Goal: Understand site structure: Grasp the organization and layout of the website

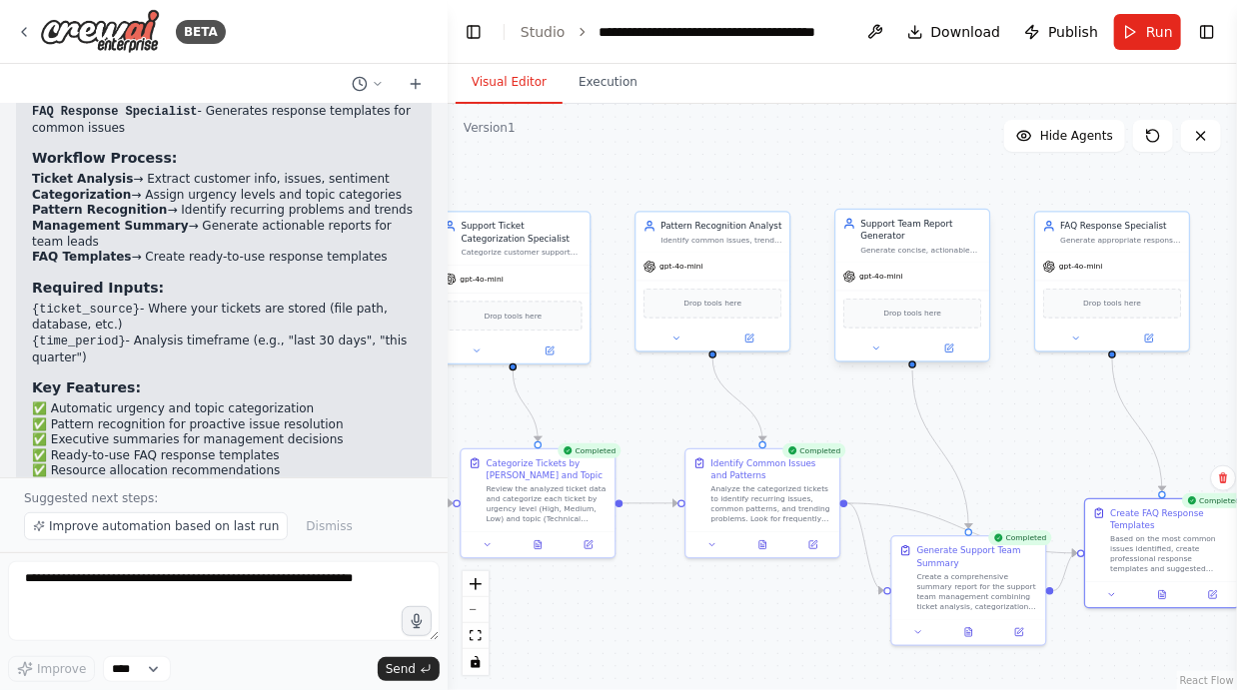
click at [935, 308] on div "Drop tools here" at bounding box center [912, 314] width 139 height 30
click at [939, 281] on div "gpt-4o-mini" at bounding box center [912, 276] width 154 height 27
click at [949, 277] on div "gpt-4o-mini" at bounding box center [912, 276] width 154 height 27
click at [872, 348] on icon at bounding box center [876, 349] width 10 height 10
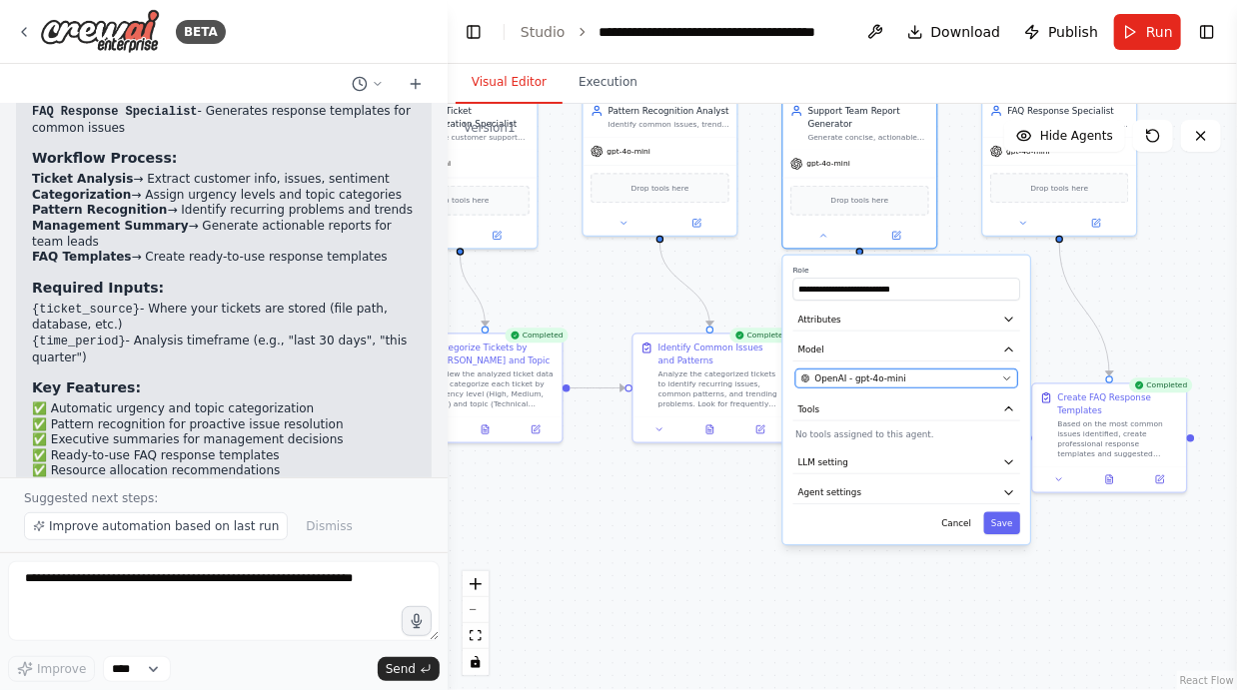
click at [996, 373] on div "OpenAI - gpt-4o-mini" at bounding box center [899, 379] width 196 height 12
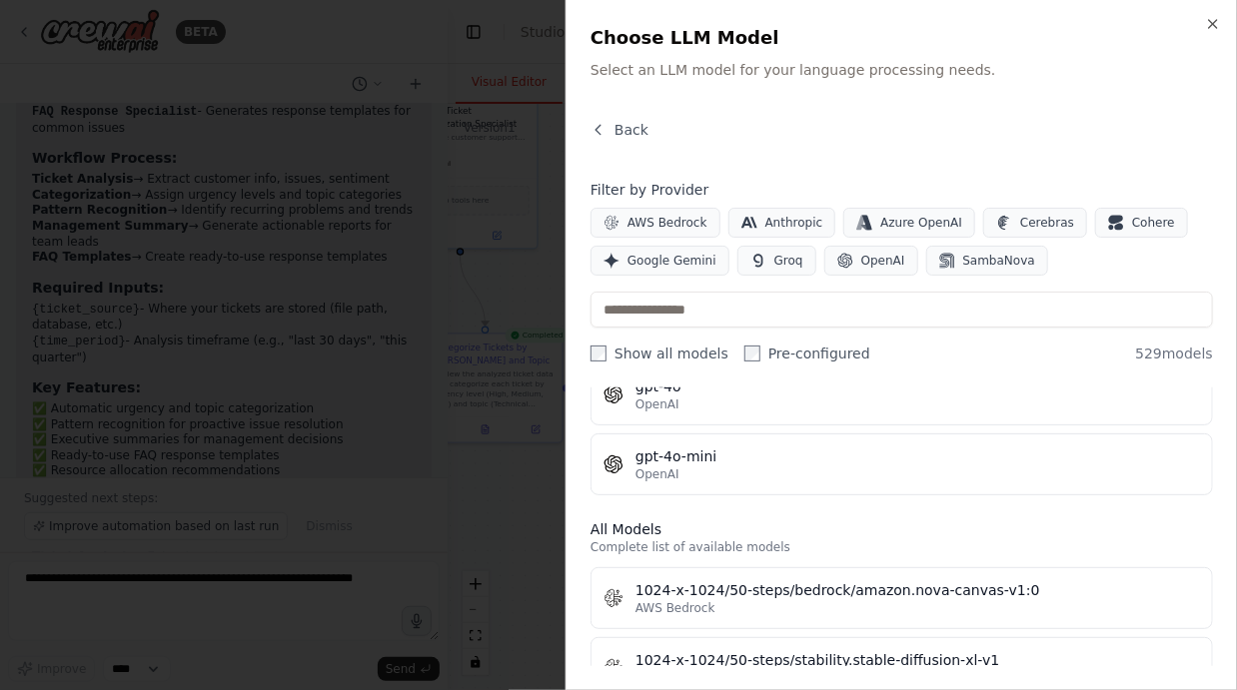
scroll to position [437, 0]
click at [1213, 28] on icon "button" at bounding box center [1213, 24] width 16 height 16
click at [1220, 18] on html "BETA Create a crew that automatically reads through customer support tickets, c…" at bounding box center [618, 345] width 1237 height 690
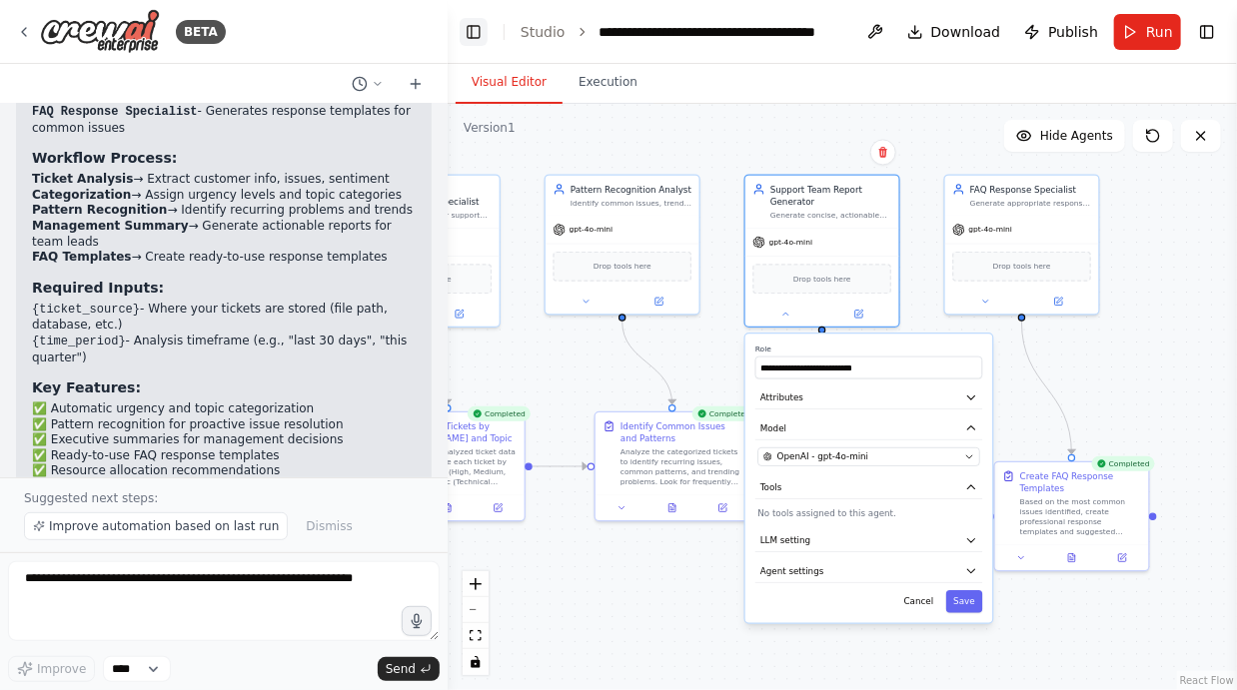
click at [480, 28] on button "Toggle Left Sidebar" at bounding box center [474, 32] width 28 height 28
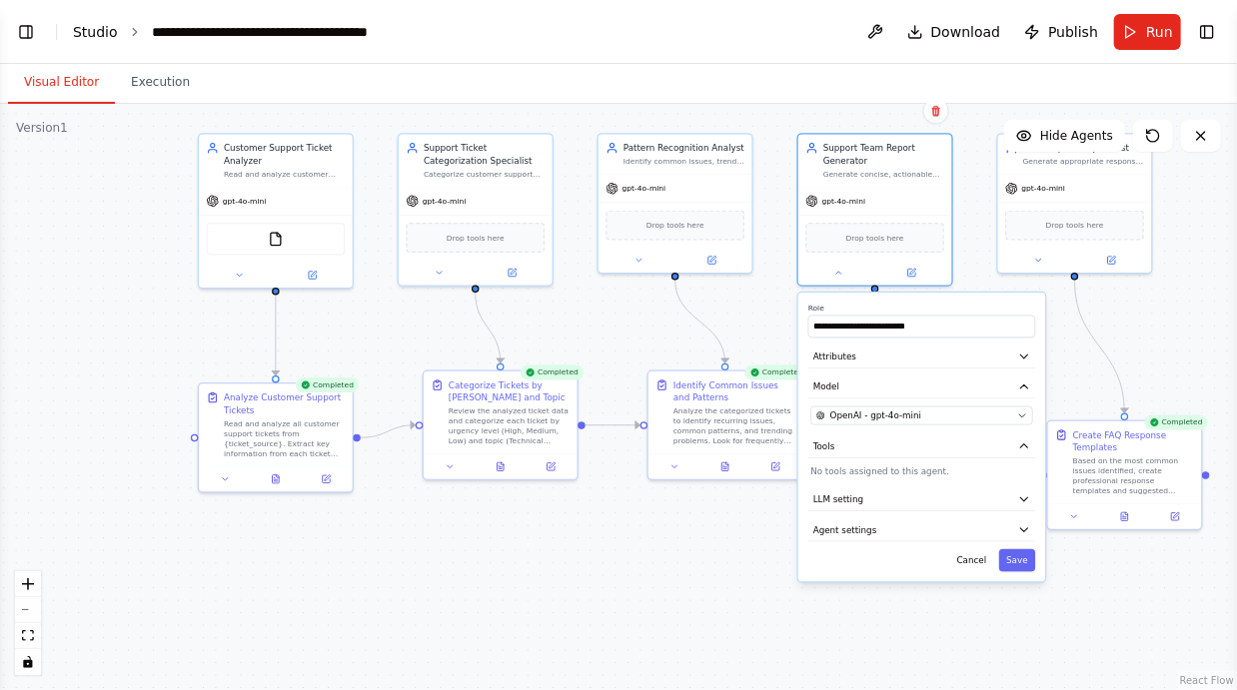
click at [109, 30] on link "Studio" at bounding box center [95, 32] width 45 height 16
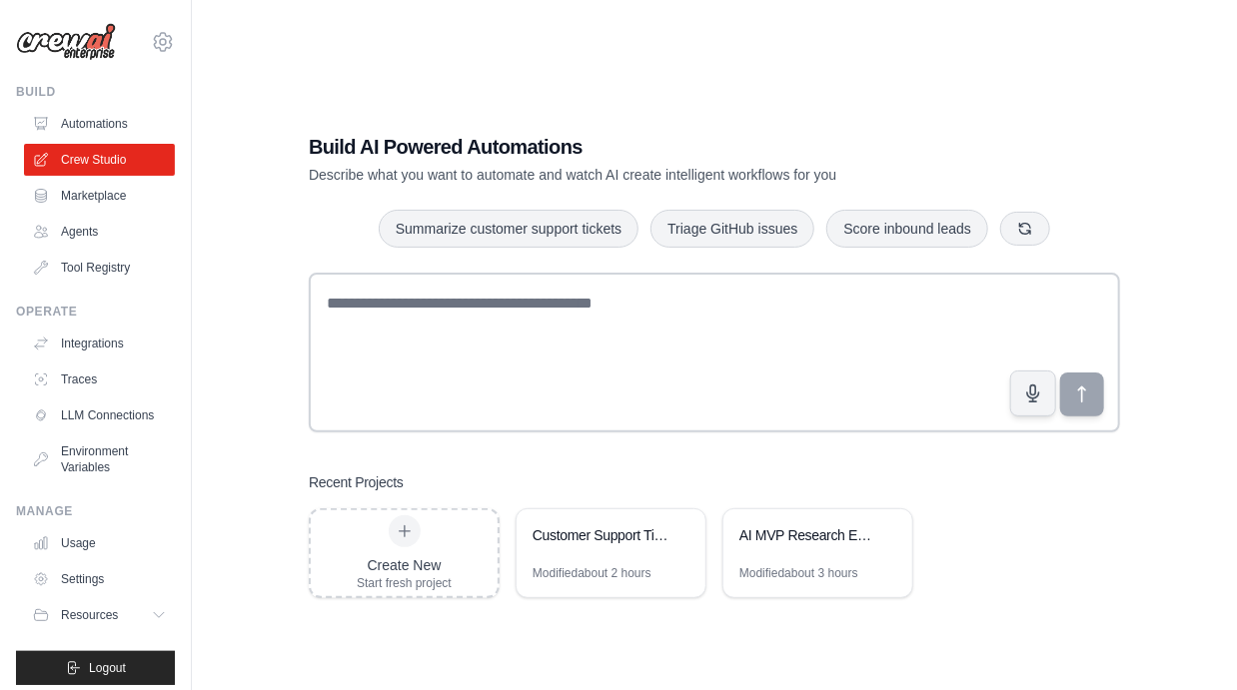
click at [699, 153] on div "Build AI Powered Automations Describe what you want to automate and watch AI cr…" at bounding box center [714, 365] width 859 height 529
click at [256, 319] on div "Build AI Powered Automations Describe what you want to automate and watch AI cr…" at bounding box center [714, 365] width 981 height 690
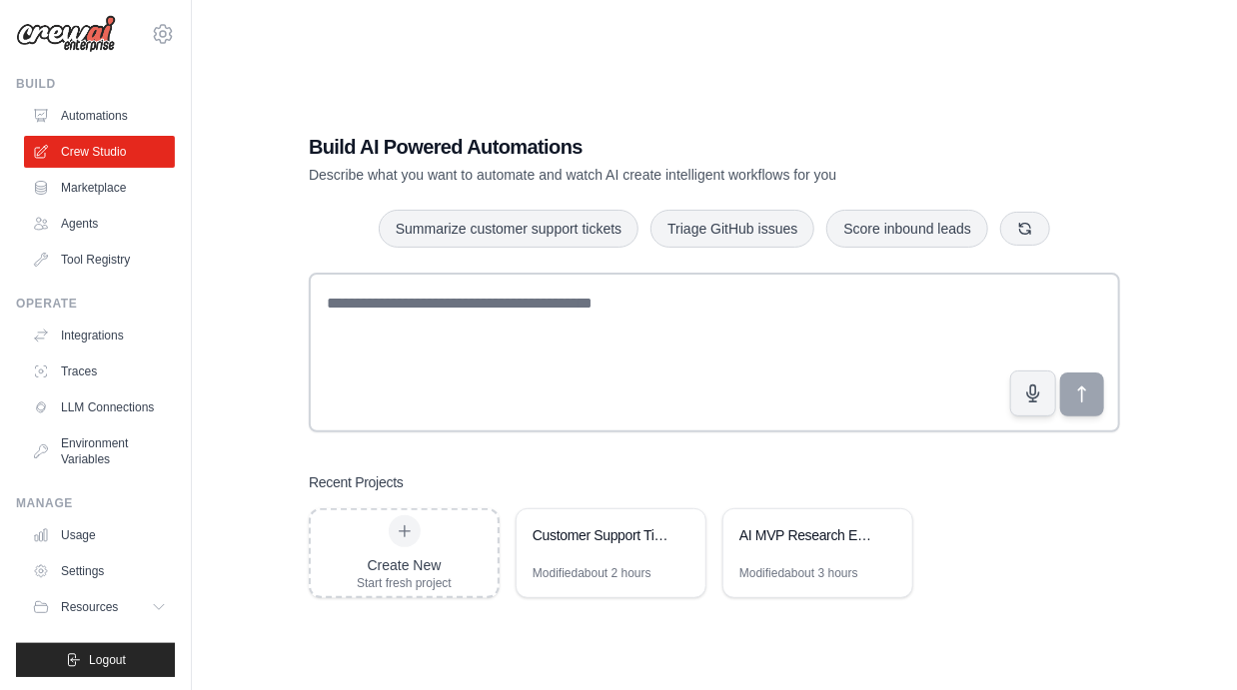
scroll to position [9, 0]
click at [113, 111] on link "Automations" at bounding box center [99, 115] width 151 height 32
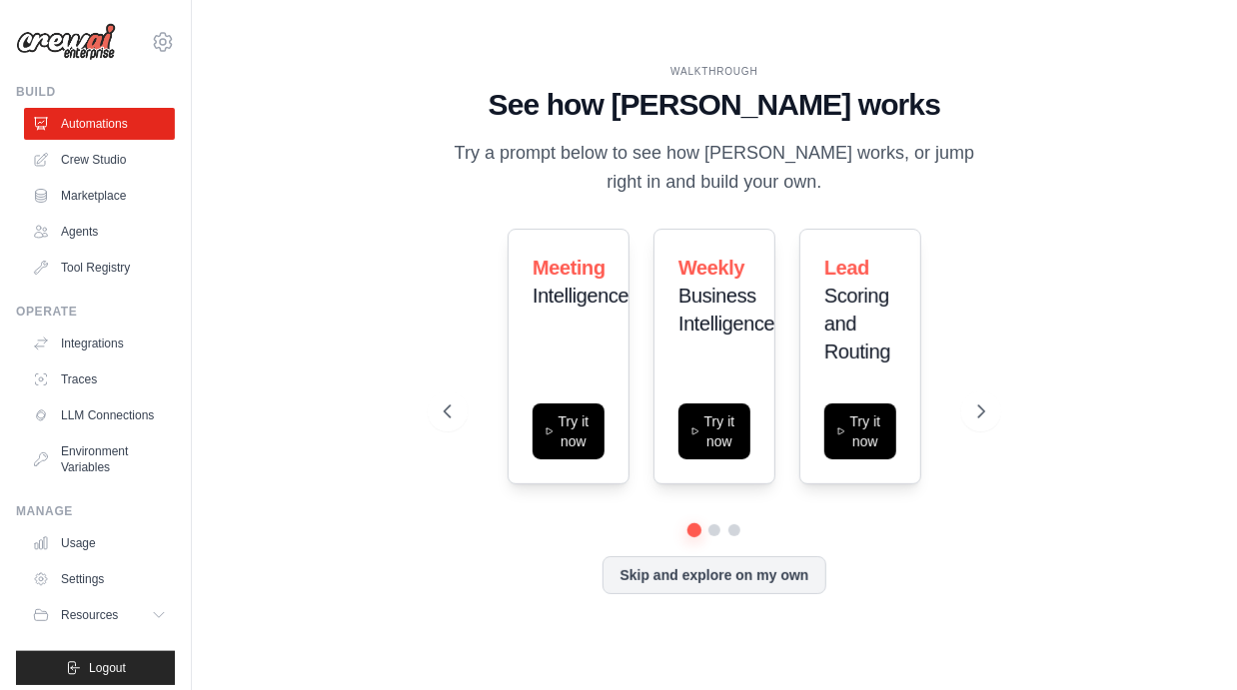
click at [977, 422] on icon at bounding box center [981, 412] width 20 height 20
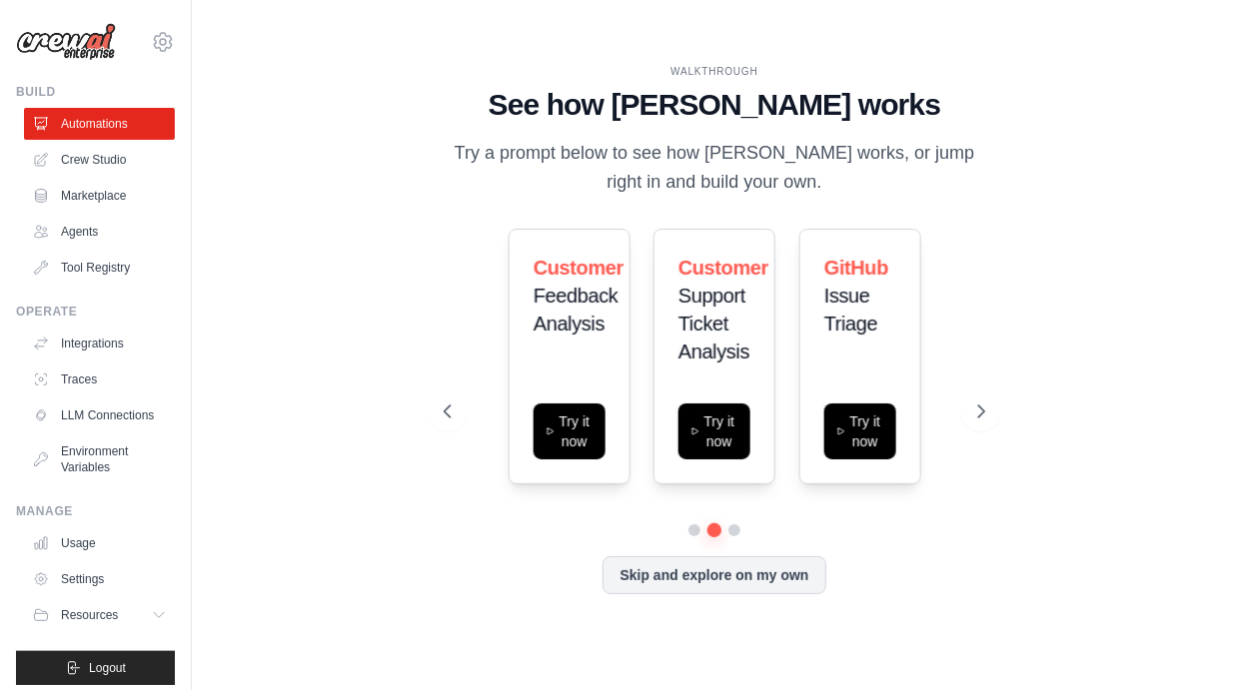
click at [977, 422] on icon at bounding box center [981, 412] width 20 height 20
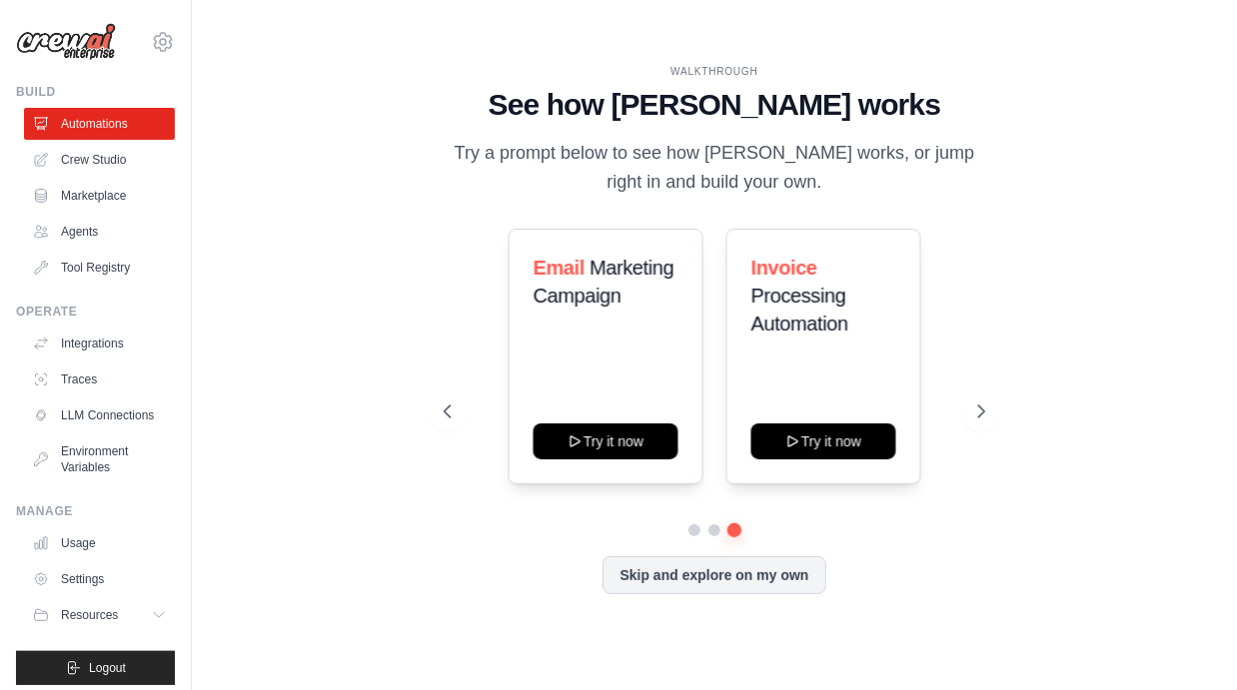
click at [438, 422] on icon at bounding box center [448, 412] width 20 height 20
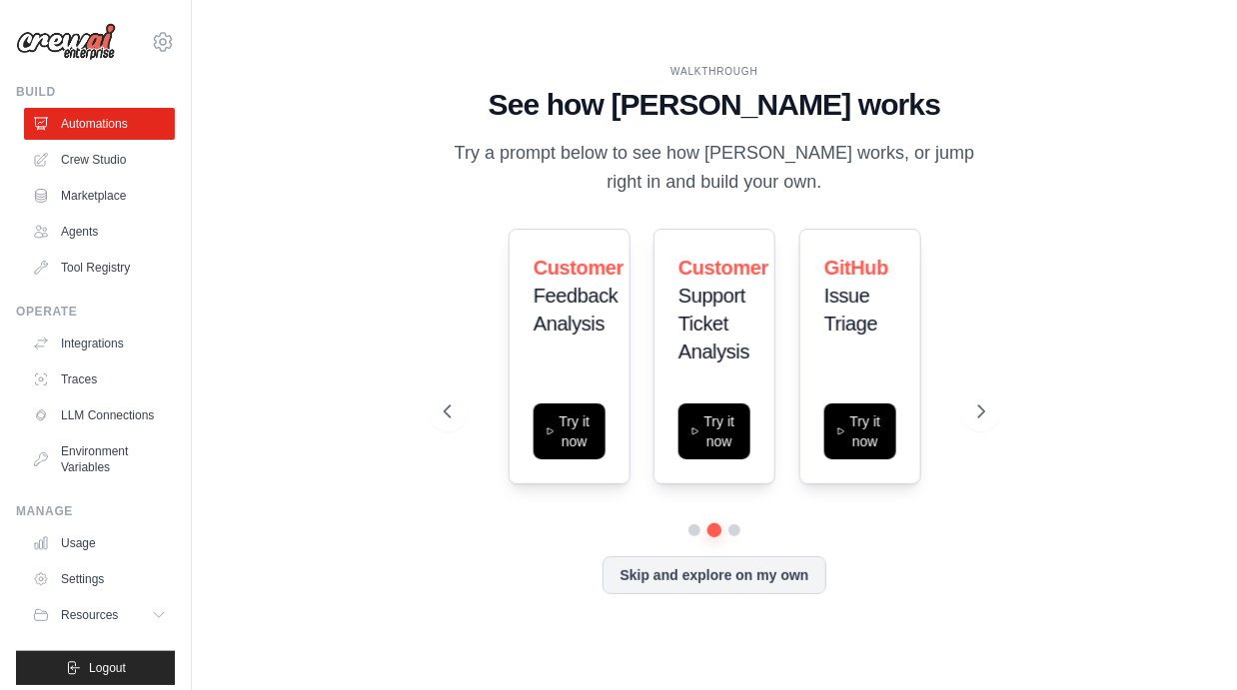
click at [438, 422] on icon at bounding box center [448, 412] width 20 height 20
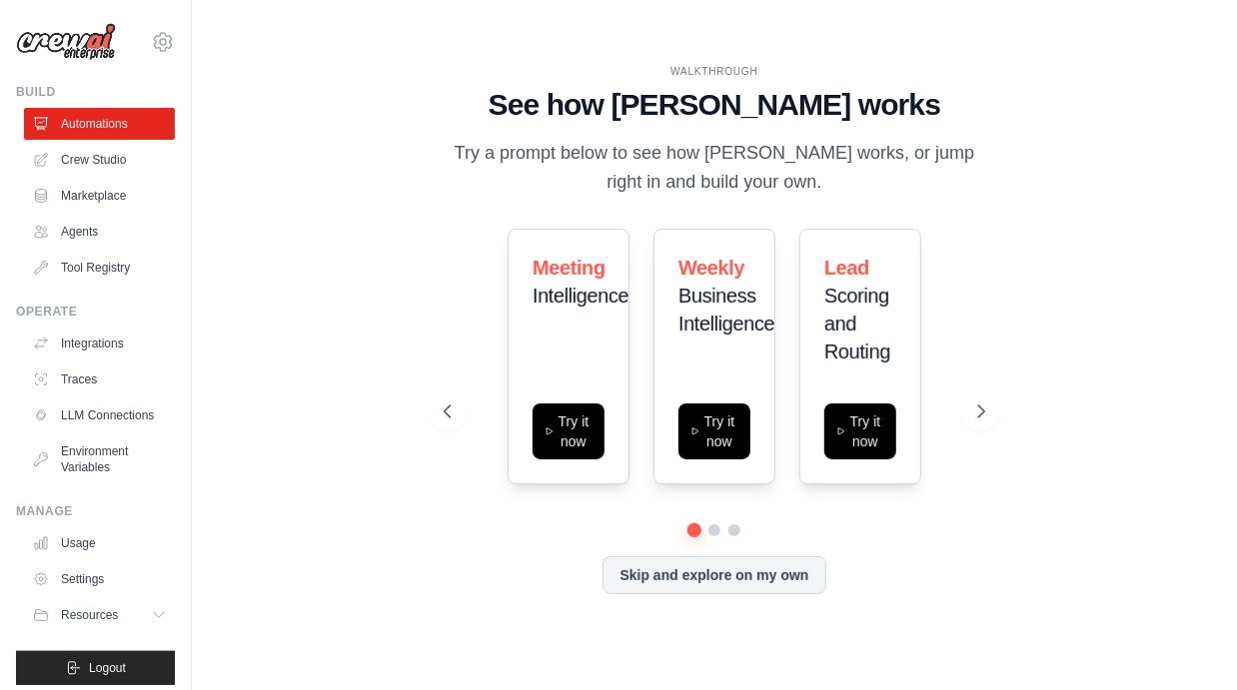
click at [986, 422] on icon at bounding box center [981, 412] width 20 height 20
